Goal: Task Accomplishment & Management: Manage account settings

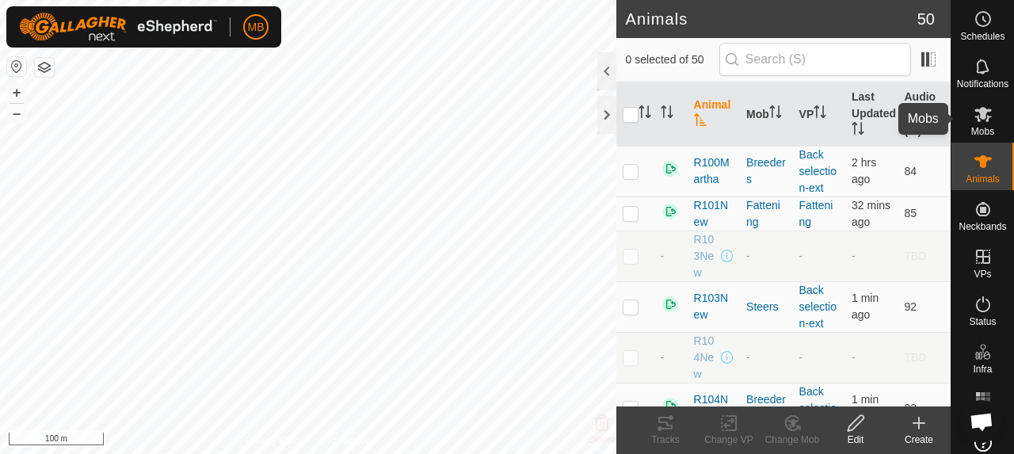
click at [978, 116] on icon at bounding box center [982, 114] width 17 height 15
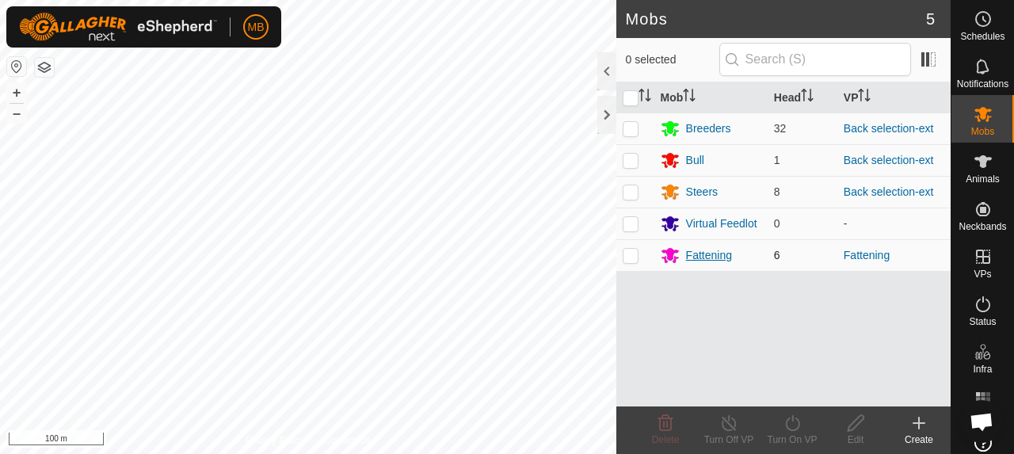
click at [703, 254] on div "Fattening" at bounding box center [709, 255] width 46 height 17
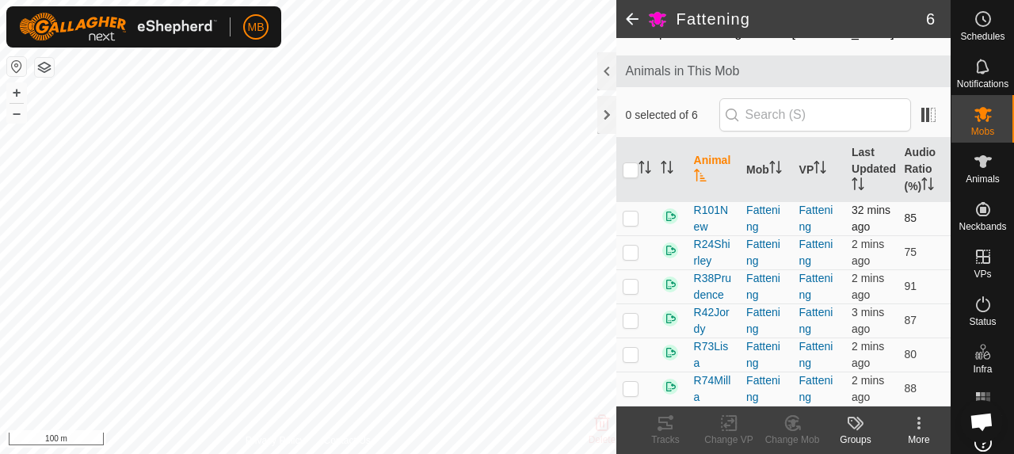
scroll to position [82, 0]
click at [635, 387] on p-checkbox at bounding box center [631, 388] width 16 height 13
click at [656, 427] on icon at bounding box center [665, 422] width 19 height 19
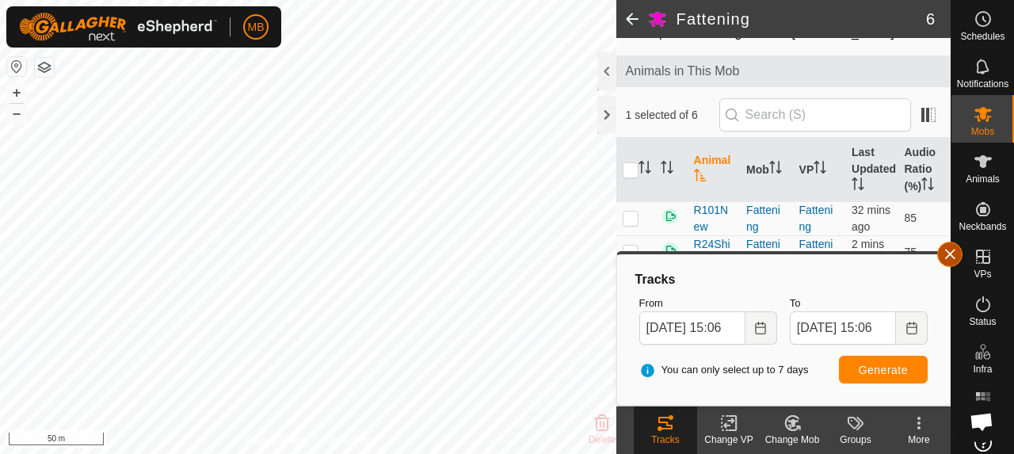
click at [957, 254] on button "button" at bounding box center [949, 254] width 25 height 25
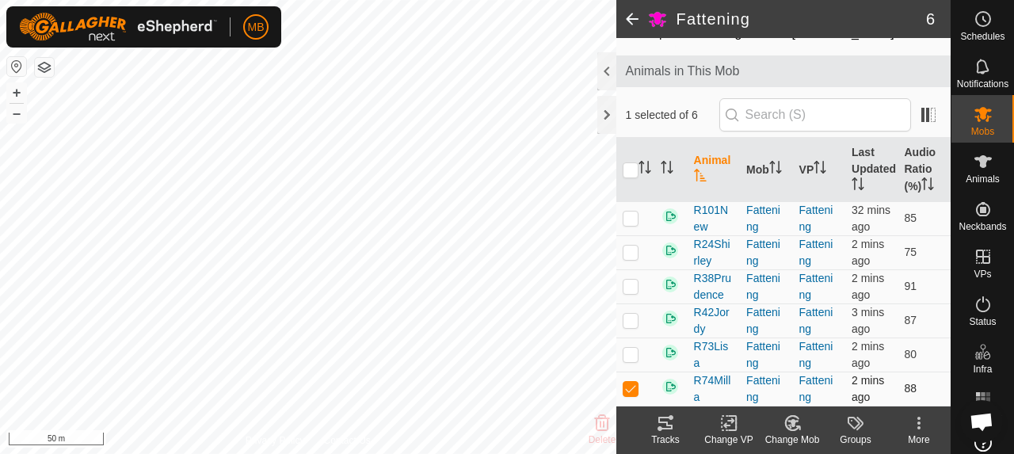
click at [631, 394] on p-checkbox at bounding box center [631, 388] width 16 height 13
checkbox input "false"
click at [625, 212] on p-checkbox at bounding box center [631, 218] width 16 height 13
click at [666, 429] on icon at bounding box center [665, 423] width 14 height 13
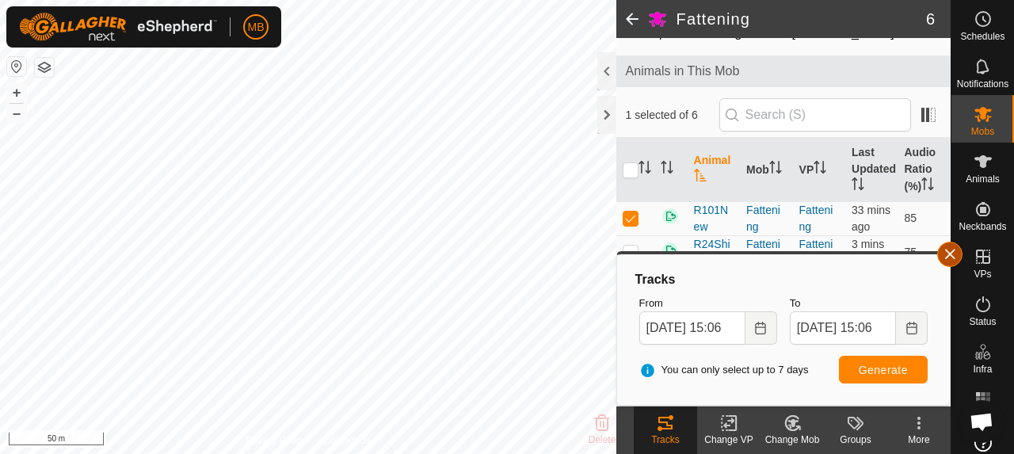
click at [948, 258] on button "button" at bounding box center [949, 254] width 25 height 25
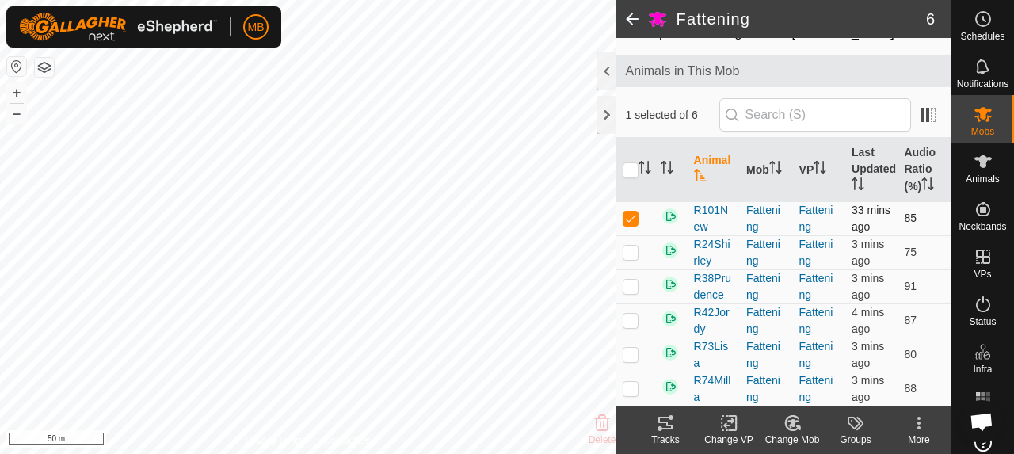
click at [630, 215] on p-checkbox at bounding box center [631, 218] width 16 height 13
checkbox input "false"
click at [604, 117] on div at bounding box center [606, 115] width 19 height 38
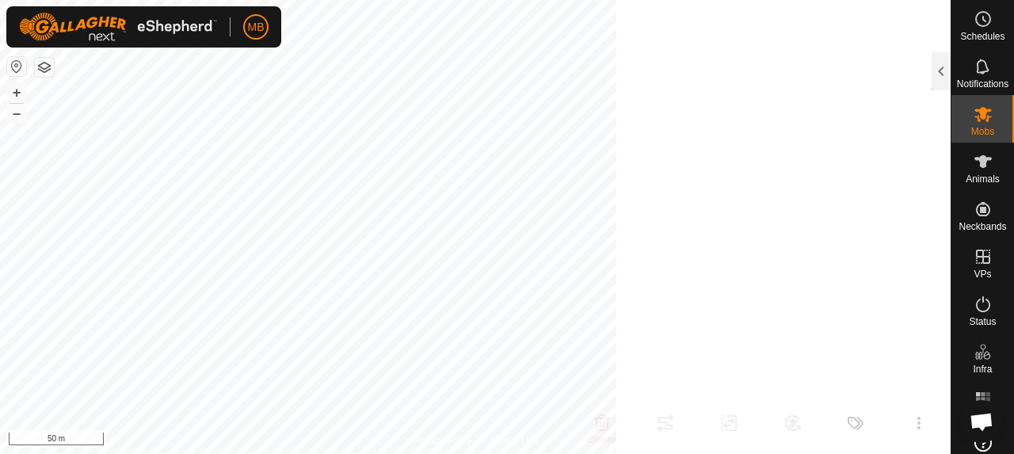
scroll to position [177, 0]
click at [939, 72] on div at bounding box center [941, 71] width 19 height 38
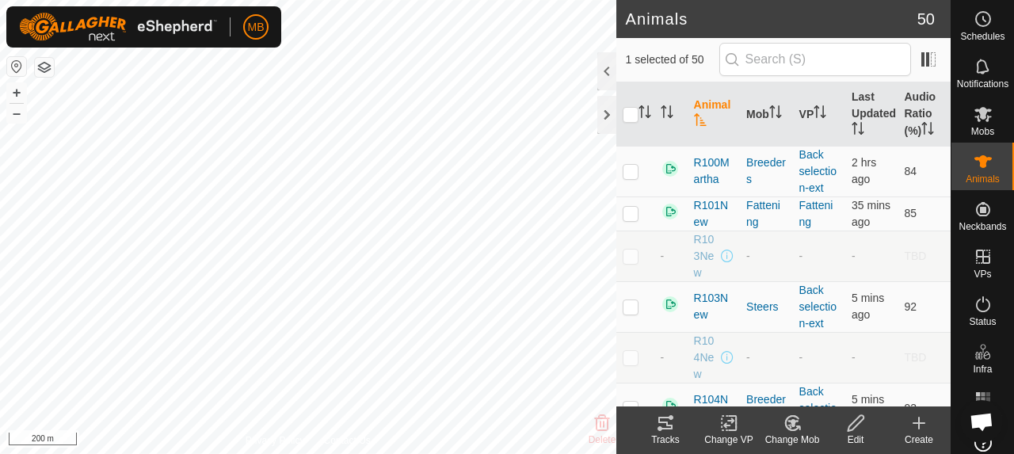
click at [657, 424] on icon at bounding box center [665, 422] width 19 height 19
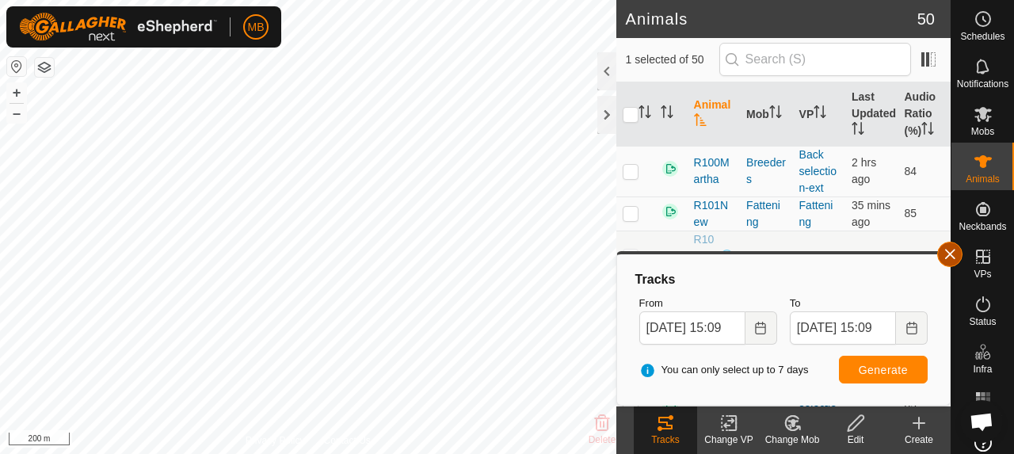
click at [952, 256] on button "button" at bounding box center [949, 254] width 25 height 25
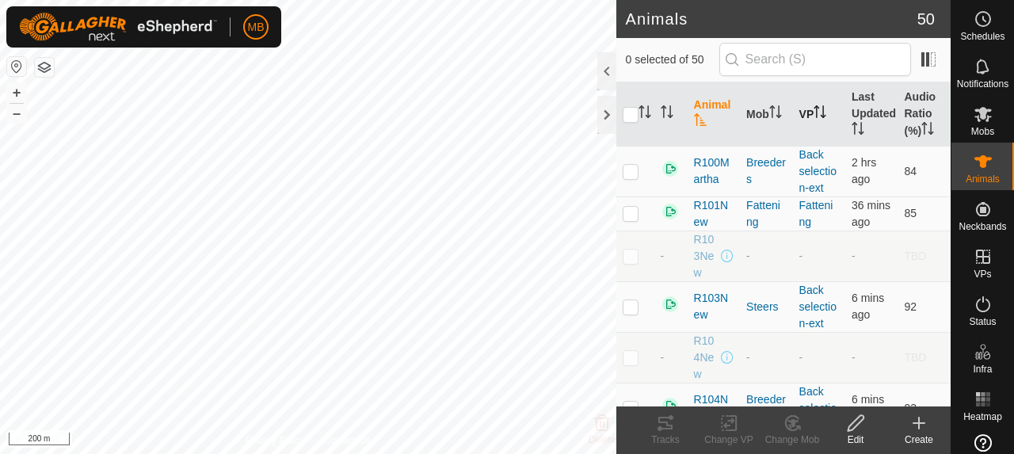
click at [805, 123] on th "VP" at bounding box center [819, 114] width 52 height 64
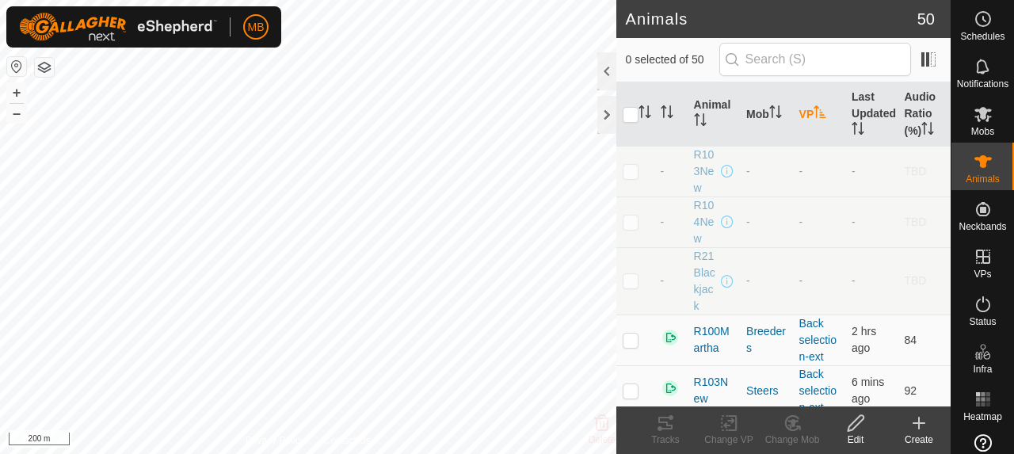
click at [805, 123] on th "VP" at bounding box center [819, 114] width 52 height 64
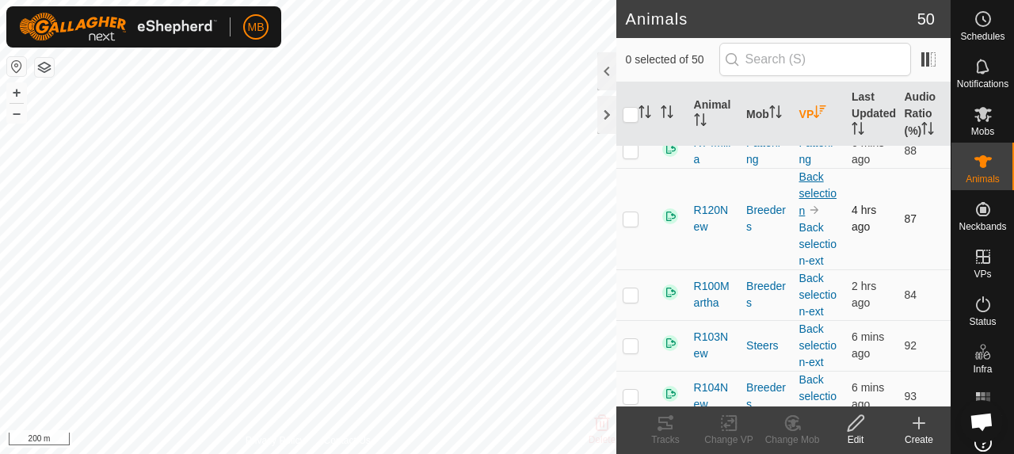
scroll to position [184, 0]
click at [631, 223] on p-checkbox at bounding box center [631, 217] width 16 height 13
checkbox input "false"
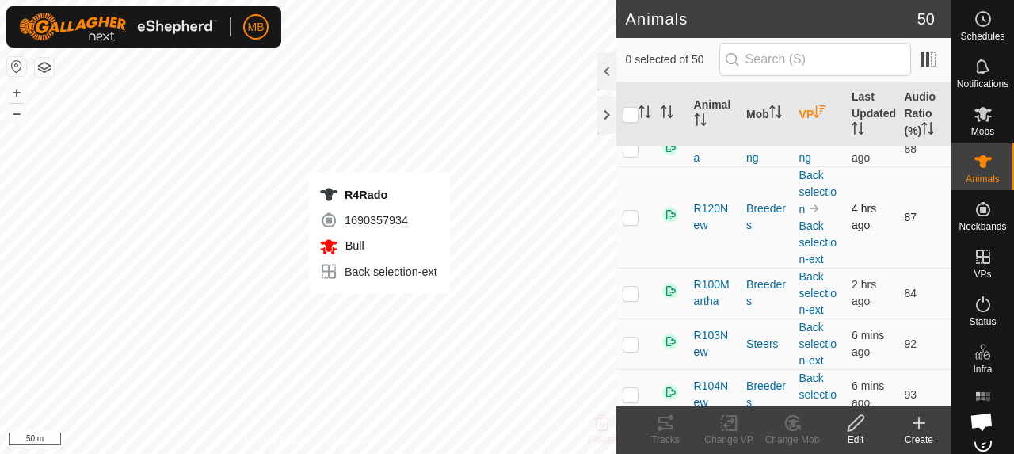
checkbox input "true"
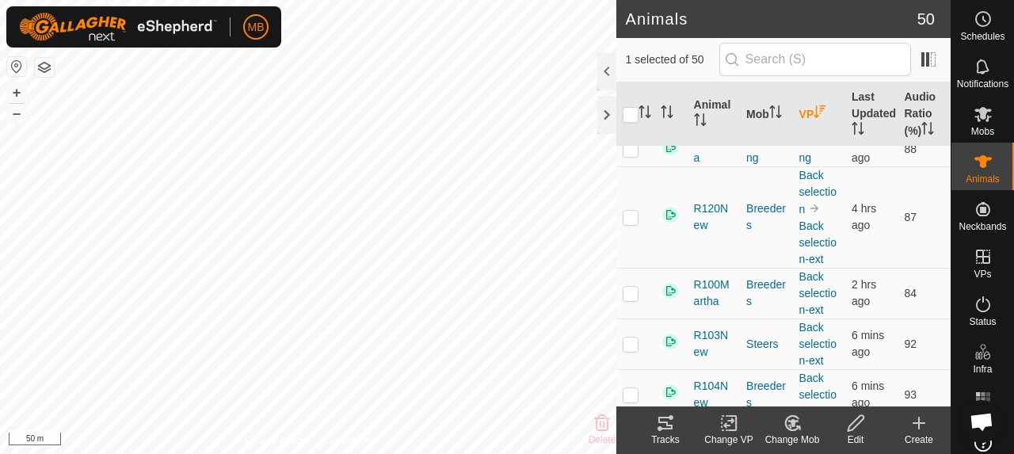
click at [674, 421] on icon at bounding box center [665, 422] width 19 height 19
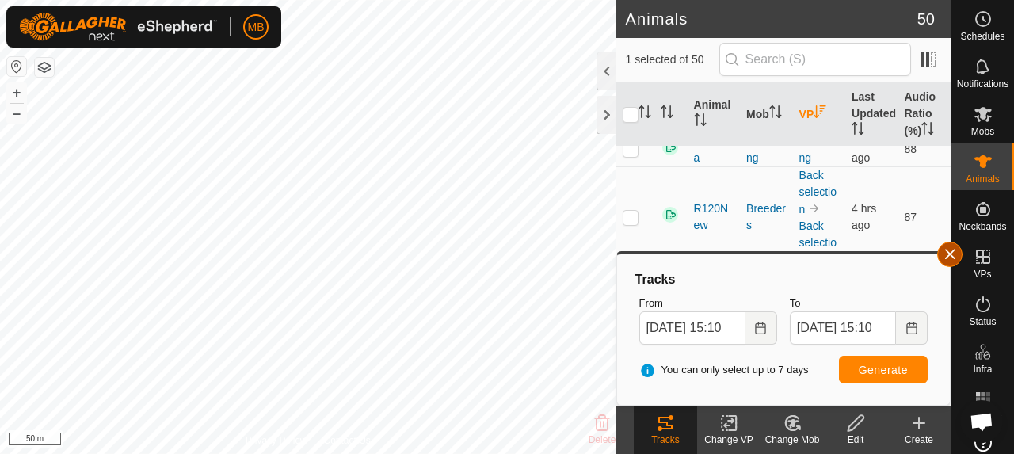
click at [955, 257] on button "button" at bounding box center [949, 254] width 25 height 25
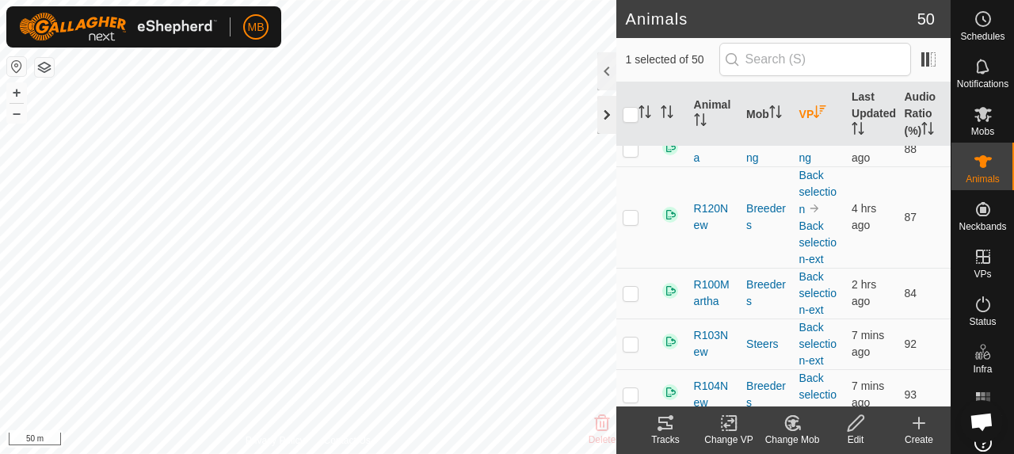
click at [608, 119] on div at bounding box center [606, 115] width 19 height 38
